Goal: Transaction & Acquisition: Book appointment/travel/reservation

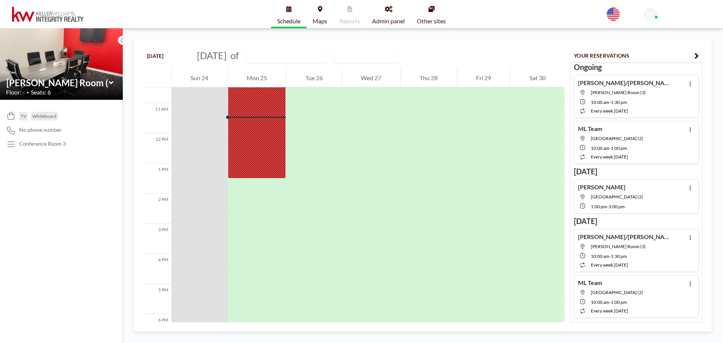
scroll to position [316, 0]
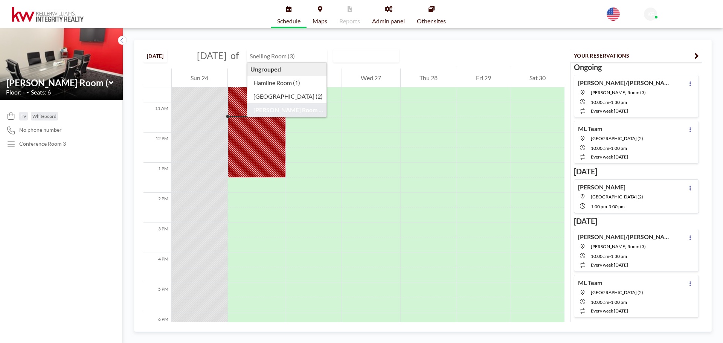
click at [294, 56] on input "text" at bounding box center [283, 56] width 72 height 12
type input "Hamline Room (1)"
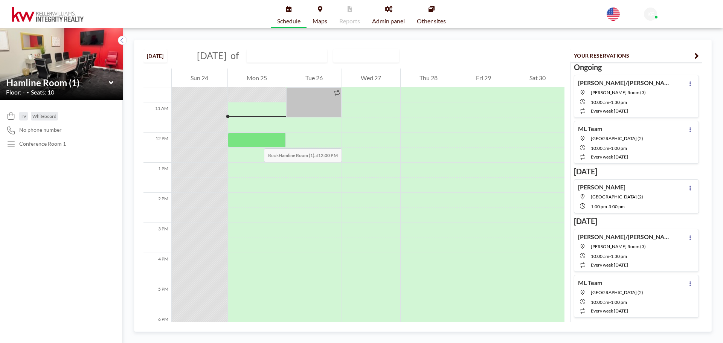
click at [257, 141] on div at bounding box center [257, 140] width 58 height 15
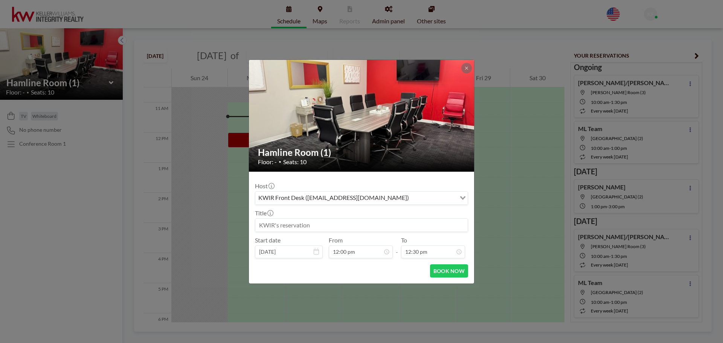
click at [282, 226] on input at bounding box center [361, 225] width 212 height 13
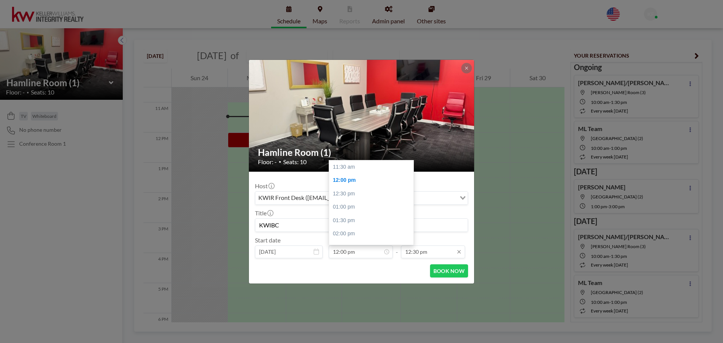
scroll to position [14, 0]
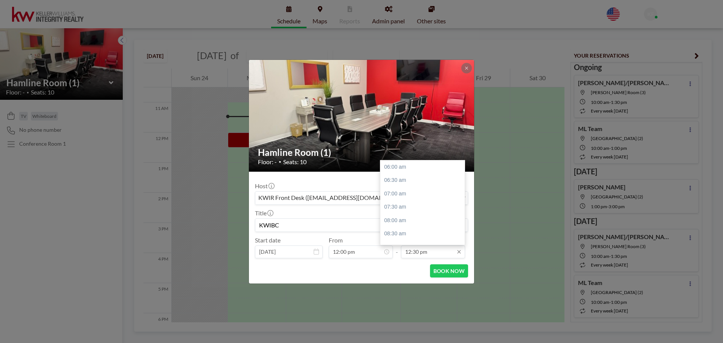
type input "KWIBC"
click at [438, 254] on input "12:30 pm" at bounding box center [433, 252] width 64 height 13
click at [398, 181] on div "01:00 pm" at bounding box center [424, 181] width 88 height 14
type input "01:00 pm"
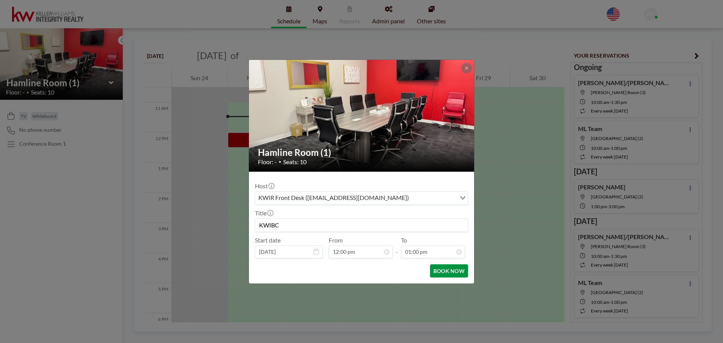
scroll to position [0, 0]
click at [448, 271] on button "BOOK NOW" at bounding box center [449, 270] width 38 height 13
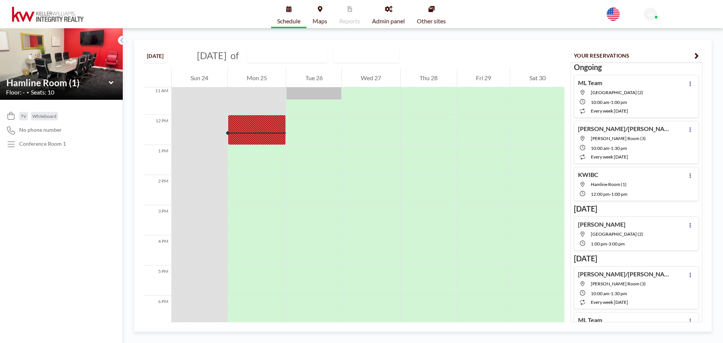
scroll to position [362, 0]
